Goal: Understand process/instructions

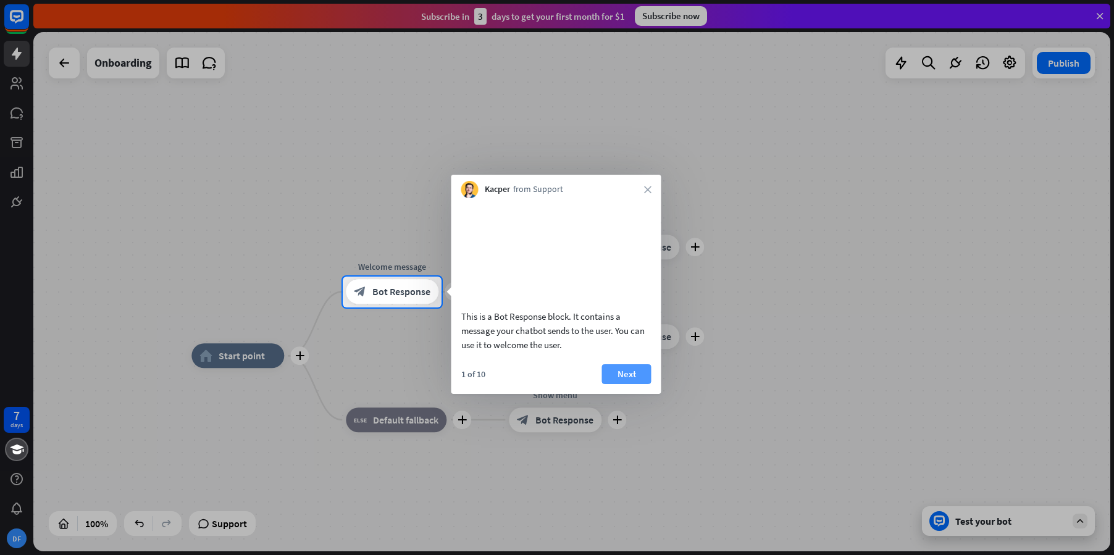
click at [640, 384] on button "Next" at bounding box center [626, 374] width 49 height 20
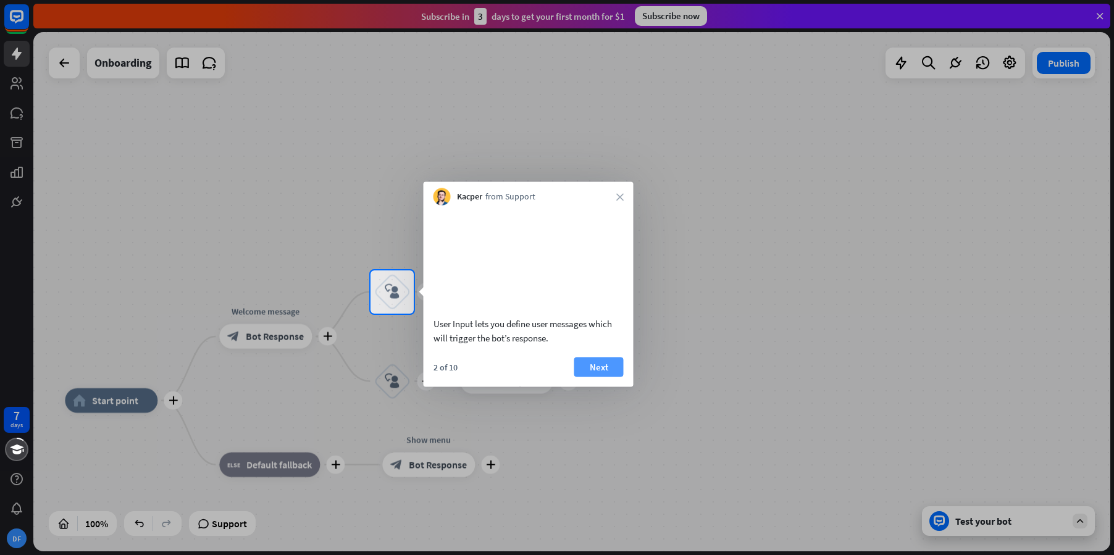
click at [600, 377] on button "Next" at bounding box center [598, 367] width 49 height 20
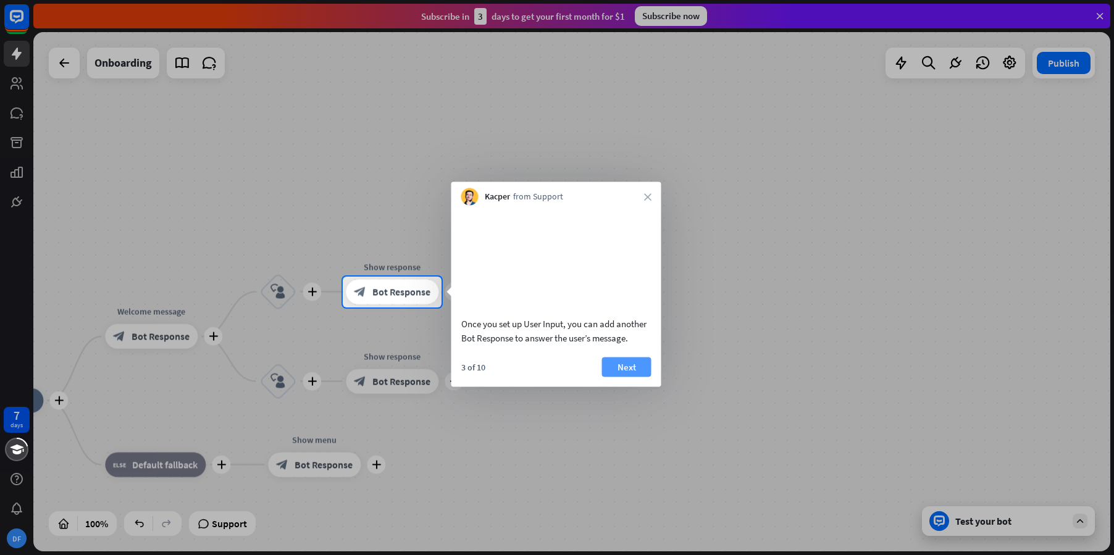
click at [621, 377] on button "Next" at bounding box center [626, 367] width 49 height 20
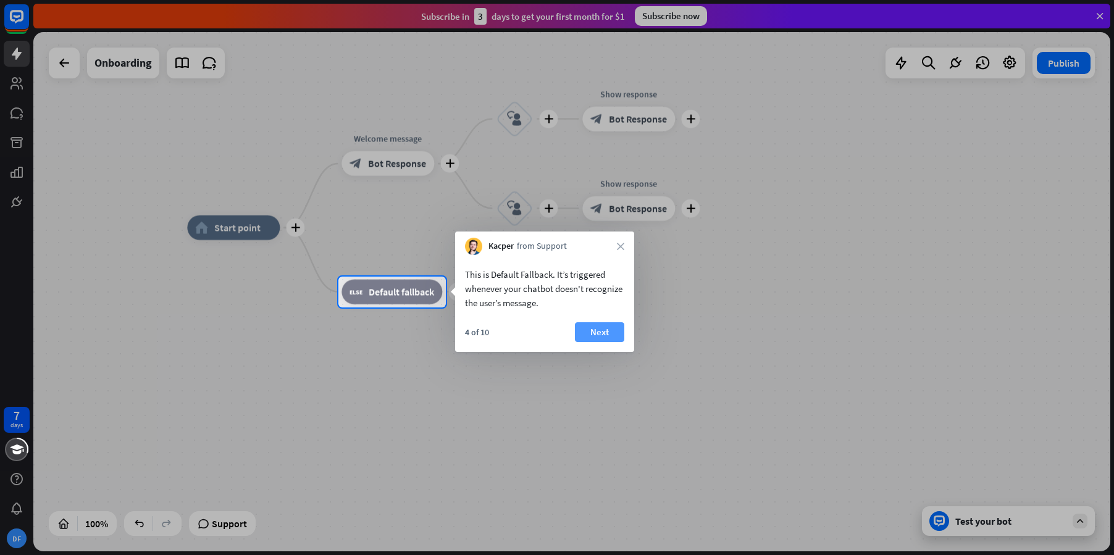
click at [603, 329] on button "Next" at bounding box center [599, 332] width 49 height 20
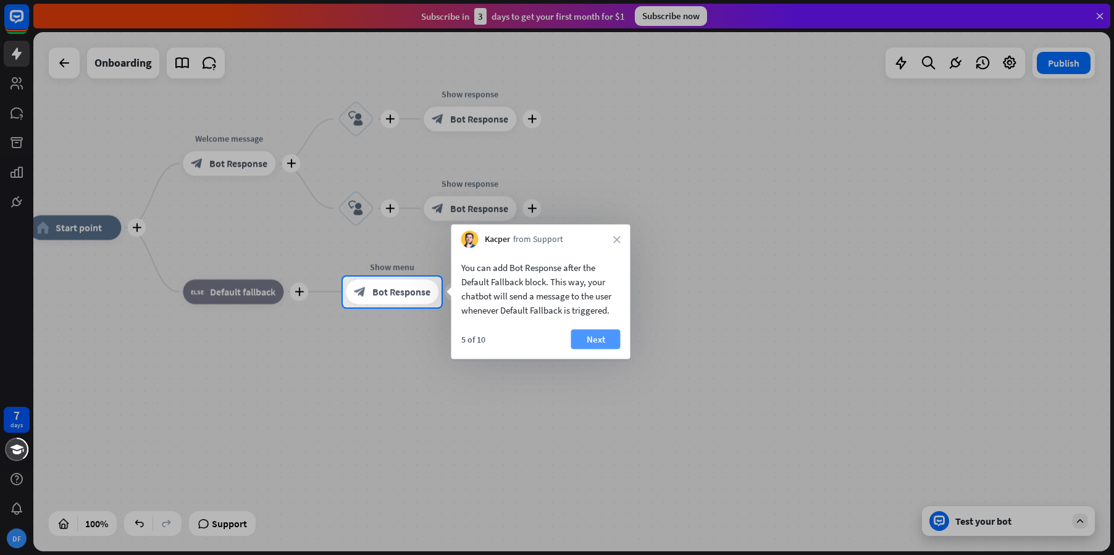
click at [598, 340] on button "Next" at bounding box center [595, 340] width 49 height 20
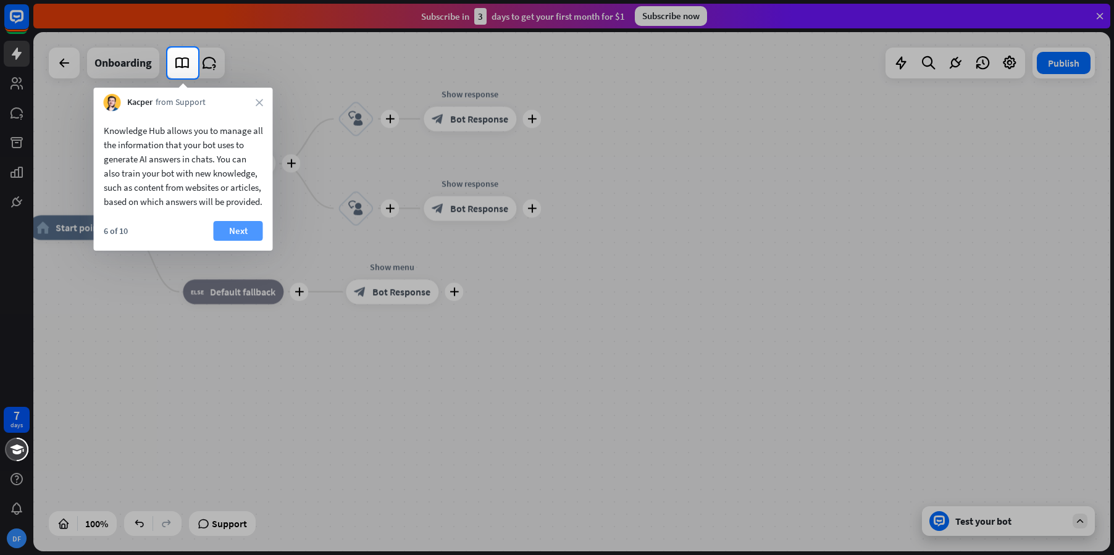
click at [227, 241] on button "Next" at bounding box center [238, 231] width 49 height 20
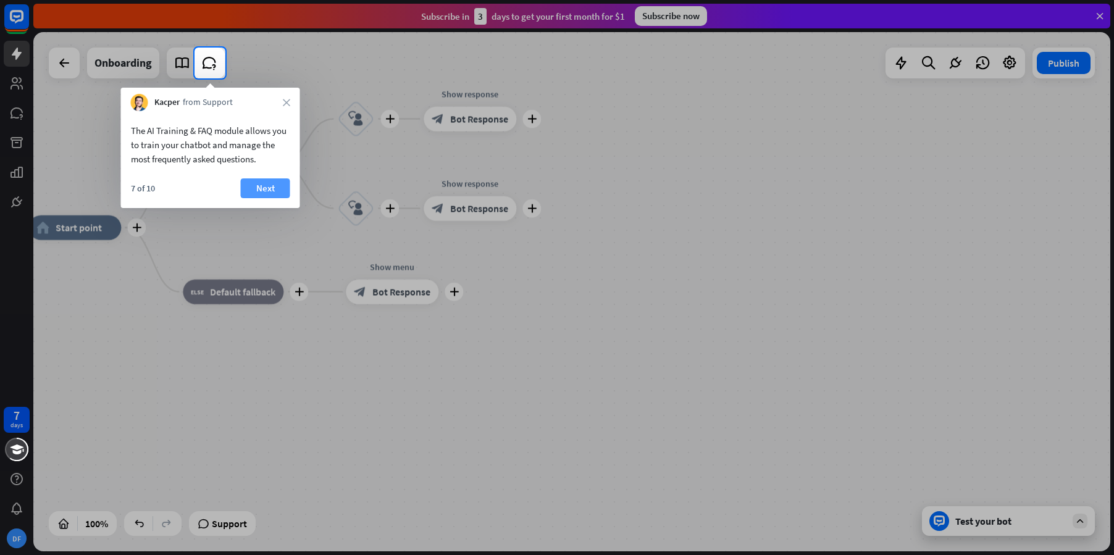
click at [275, 187] on button "Next" at bounding box center [265, 189] width 49 height 20
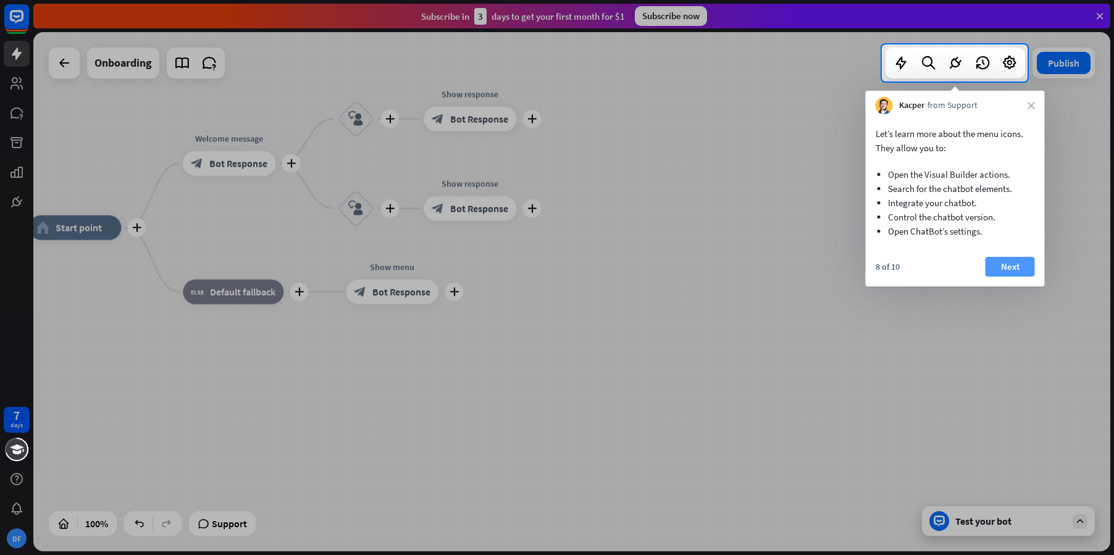
click at [1008, 270] on button "Next" at bounding box center [1010, 267] width 49 height 20
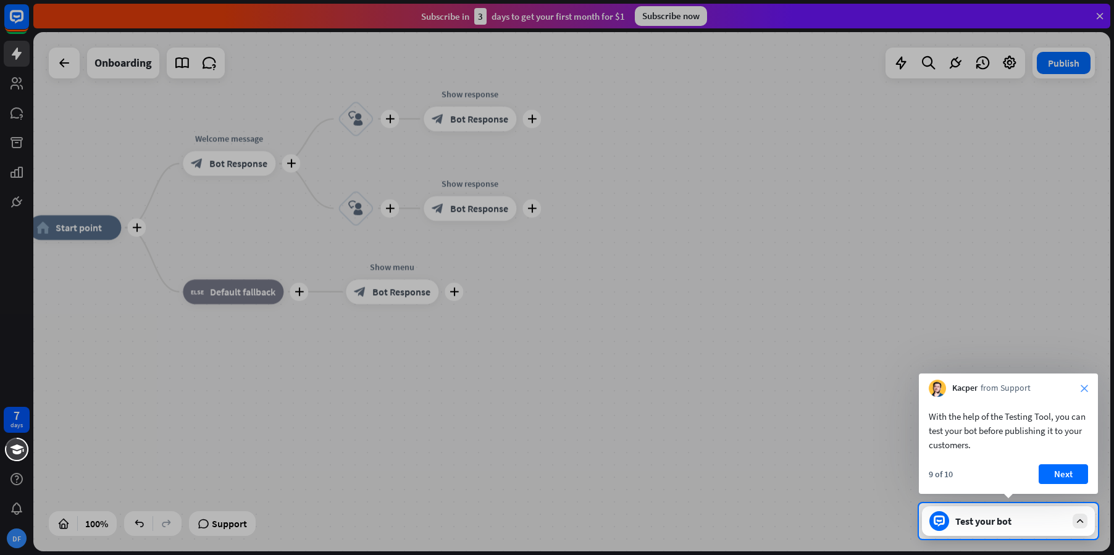
click at [1084, 388] on icon "close" at bounding box center [1084, 388] width 7 height 7
click at [1052, 471] on button "Yes, leave" at bounding box center [1050, 472] width 77 height 20
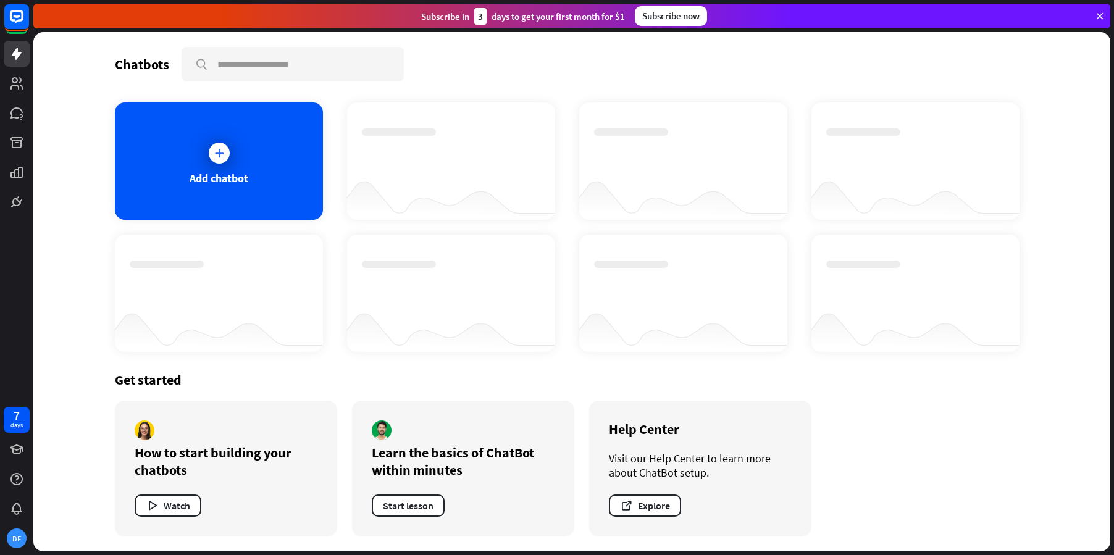
click at [74, 336] on div "Chatbots search Add chatbot Get started How to start building your chatbots Wat…" at bounding box center [571, 291] width 1077 height 519
